Goal: Transaction & Acquisition: Purchase product/service

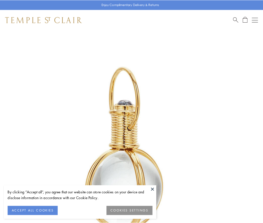
scroll to position [131, 0]
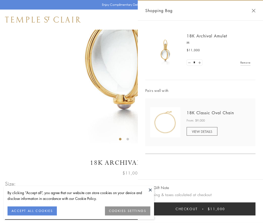
click at [201, 209] on button "Checkout $11,000" at bounding box center [201, 208] width 110 height 13
